Goal: Find contact information: Obtain details needed to contact an individual or organization

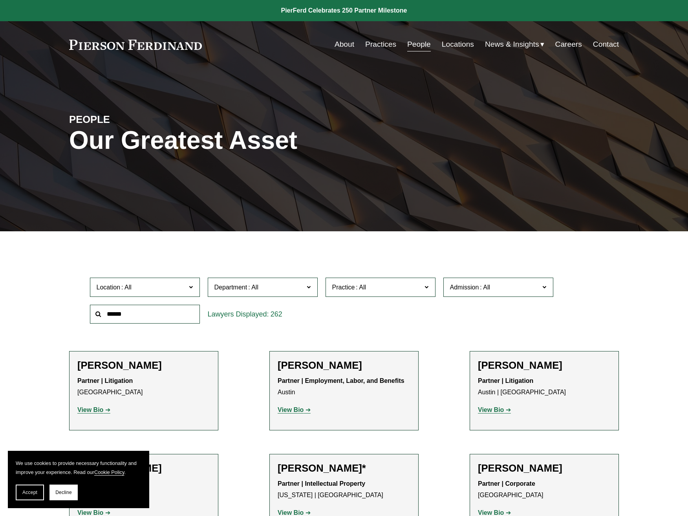
scroll to position [157, 0]
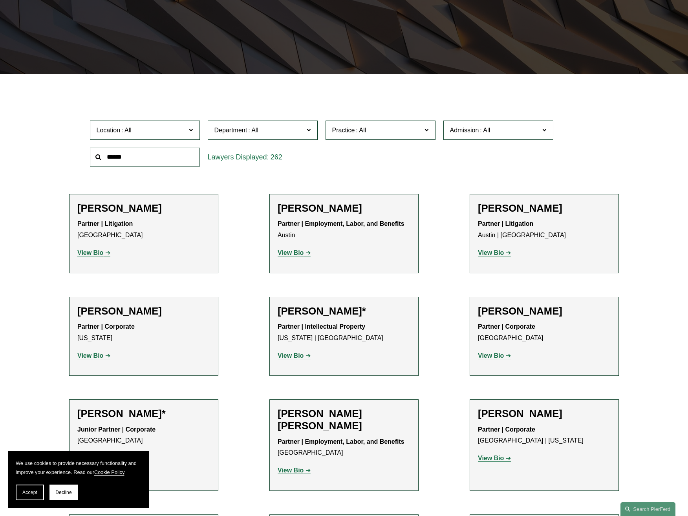
click at [86, 252] on strong "View Bio" at bounding box center [90, 252] width 26 height 7
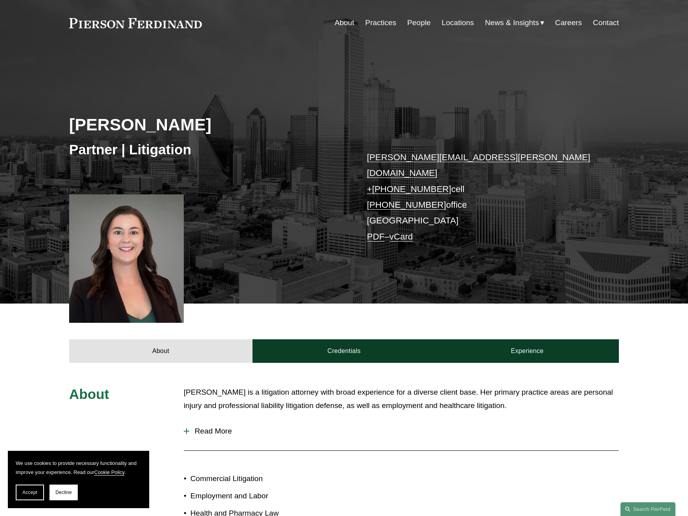
scroll to position [39, 0]
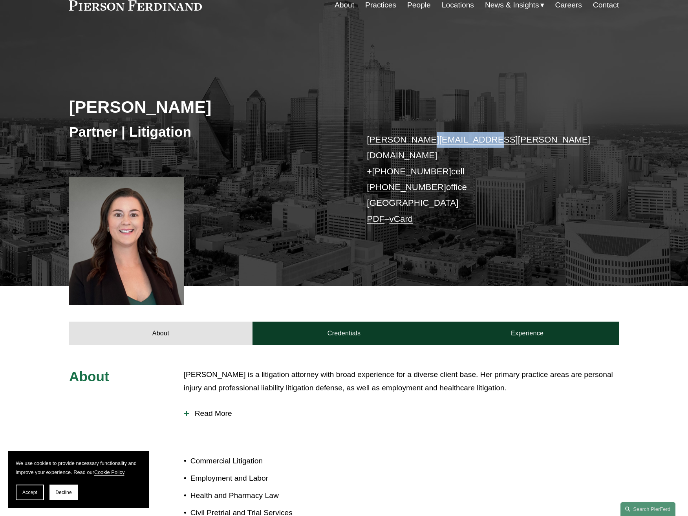
drag, startPoint x: 489, startPoint y: 142, endPoint x: 415, endPoint y: 143, distance: 74.2
click at [415, 143] on p "[PERSON_NAME][EMAIL_ADDRESS][PERSON_NAME][DOMAIN_NAME] + [PHONE_NUMBER] cell [P…" at bounding box center [481, 179] width 229 height 95
copy link "@pierferd.com"
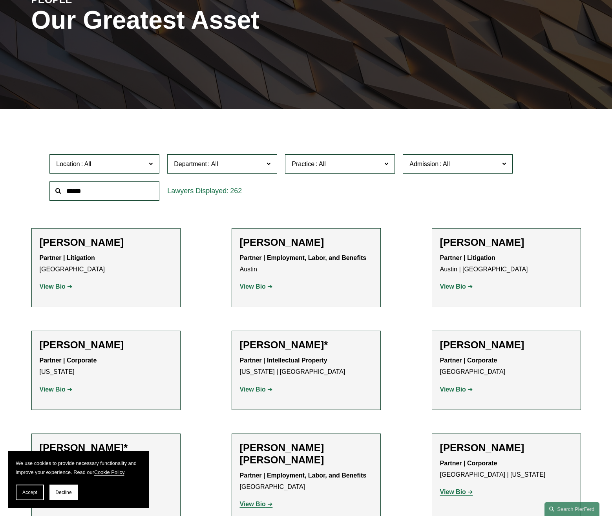
scroll to position [118, 0]
click at [76, 290] on p "View Bio" at bounding box center [106, 286] width 133 height 11
click at [62, 289] on strong "View Bio" at bounding box center [53, 286] width 26 height 7
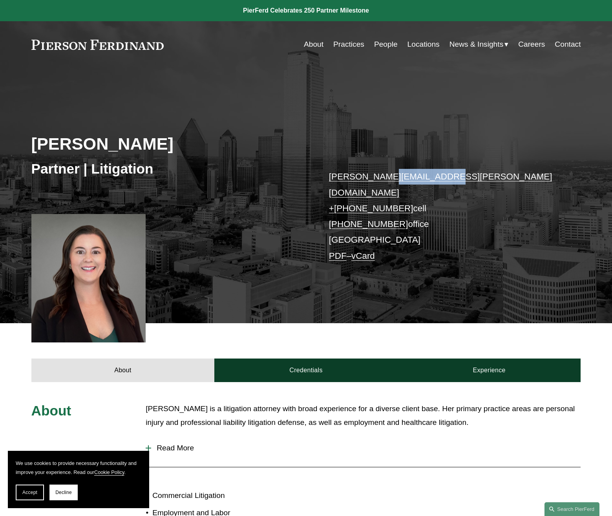
drag, startPoint x: 442, startPoint y: 176, endPoint x: 377, endPoint y: 177, distance: 65.2
click at [377, 177] on p "katie.ackels@pierferd.com + 1.512.663.2641 cell +1.469.547.0588 office Dallas P…" at bounding box center [443, 216] width 229 height 95
copy link "@pierferd.com"
